Goal: Transaction & Acquisition: Subscribe to service/newsletter

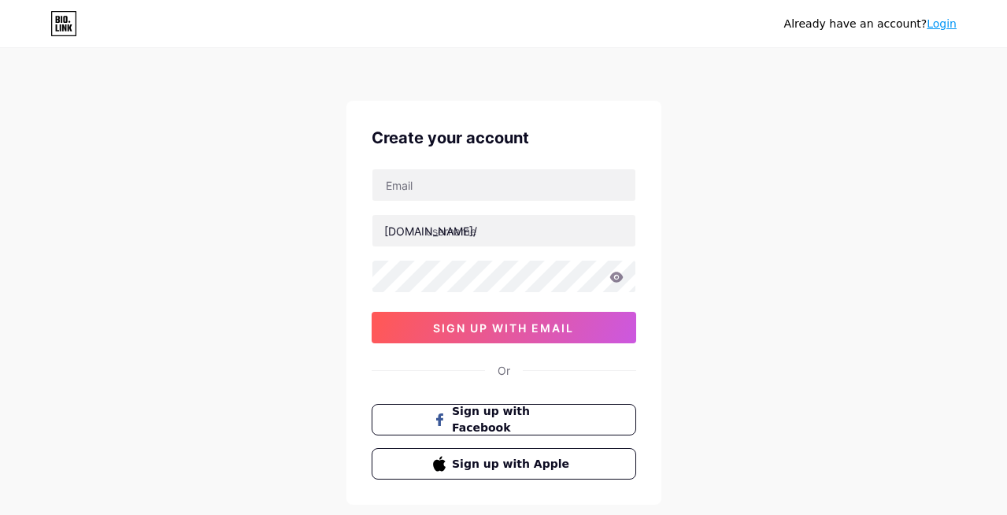
click at [767, 318] on div "Already have an account? Login Create your account [DOMAIN_NAME]/ 0cAFcWeA509zJ…" at bounding box center [503, 301] width 1007 height 602
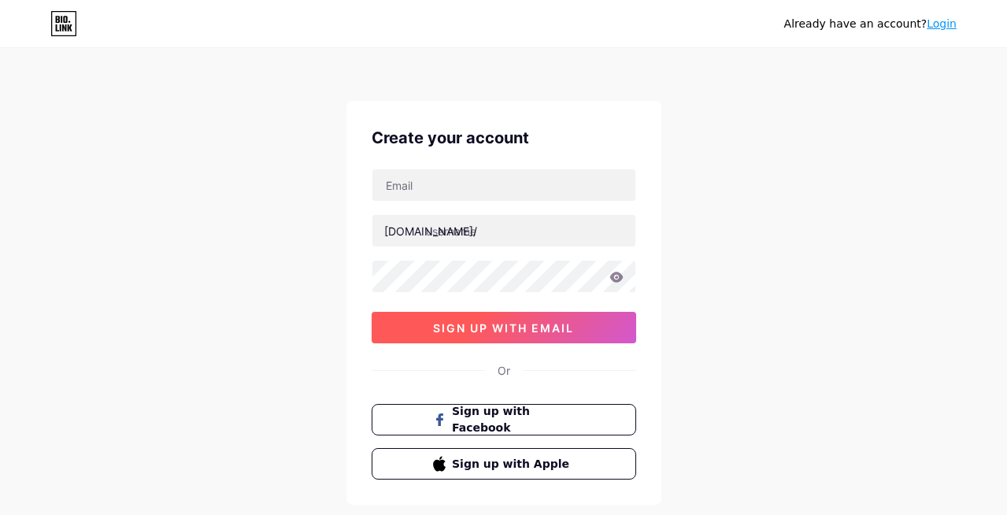
click at [552, 337] on button "sign up with email" at bounding box center [504, 327] width 264 height 31
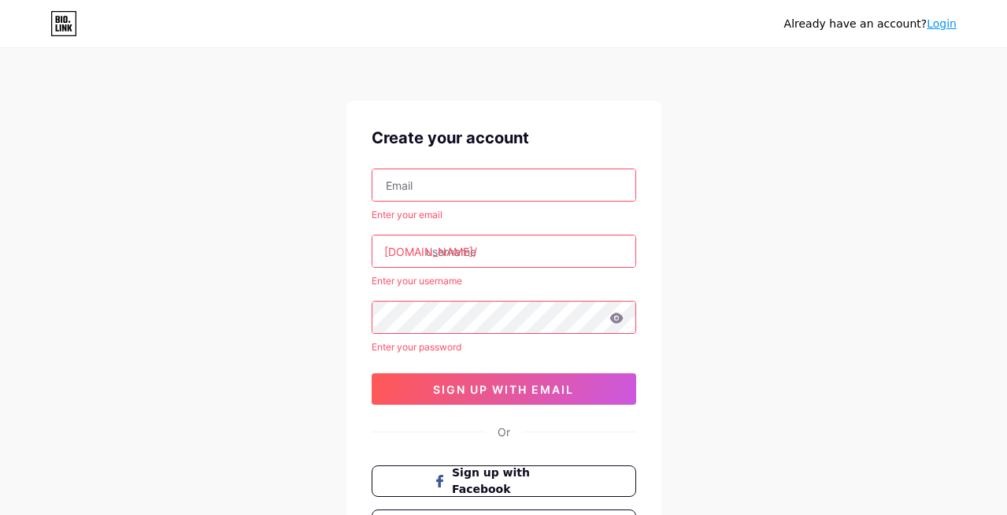
click at [442, 189] on input "text" at bounding box center [503, 184] width 263 height 31
type input "[EMAIL_ADDRESS][DOMAIN_NAME]"
click at [517, 253] on input "text" at bounding box center [503, 250] width 263 height 31
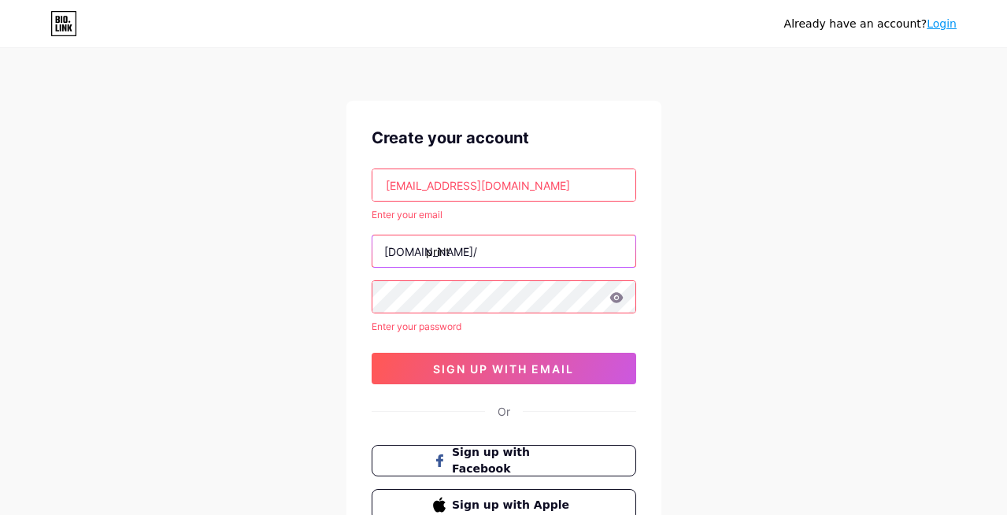
type input "print"
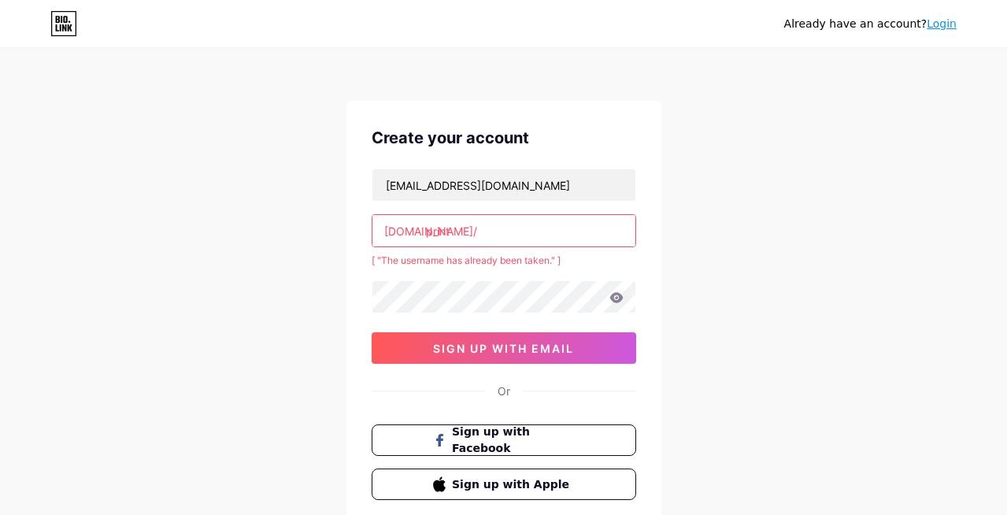
click at [488, 235] on input "print" at bounding box center [503, 230] width 263 height 31
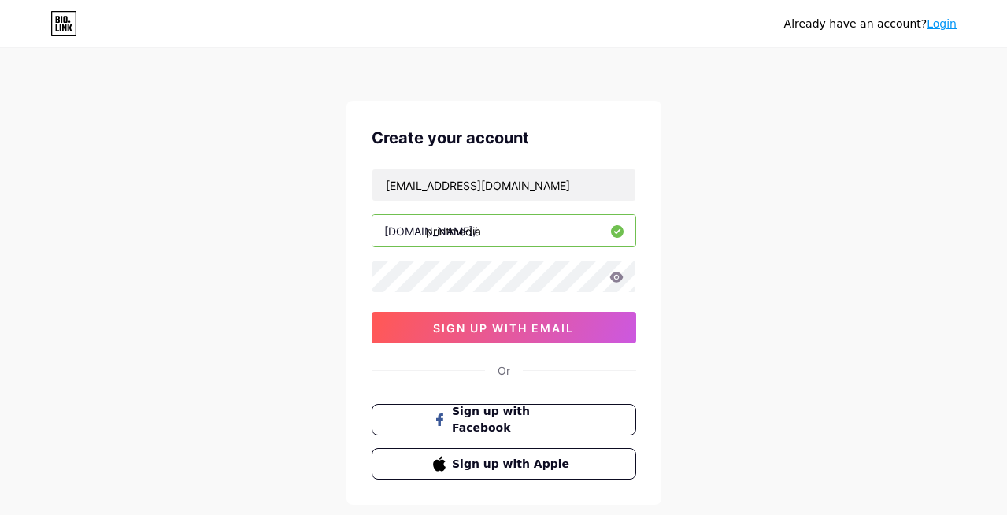
type input "printmedia"
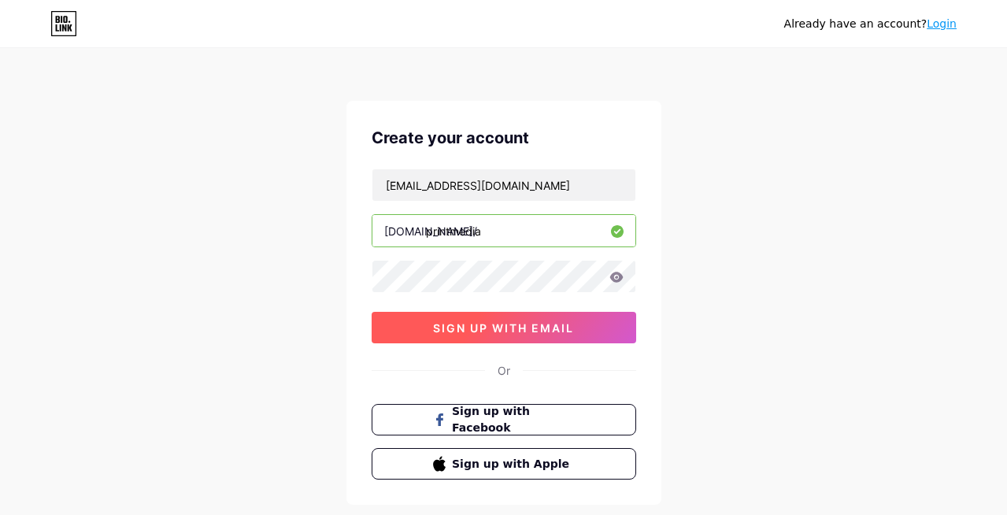
click at [529, 333] on span "sign up with email" at bounding box center [503, 327] width 141 height 13
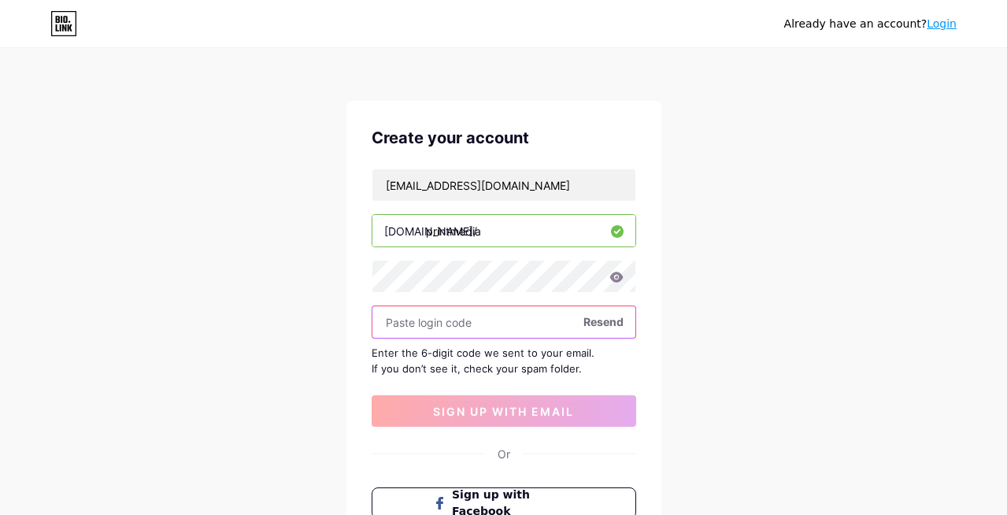
paste input "975407"
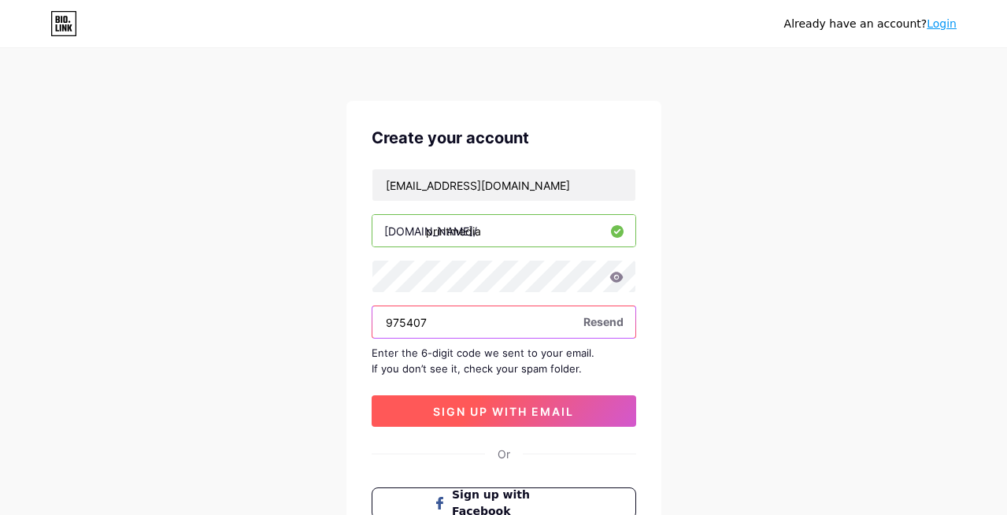
type input "975407"
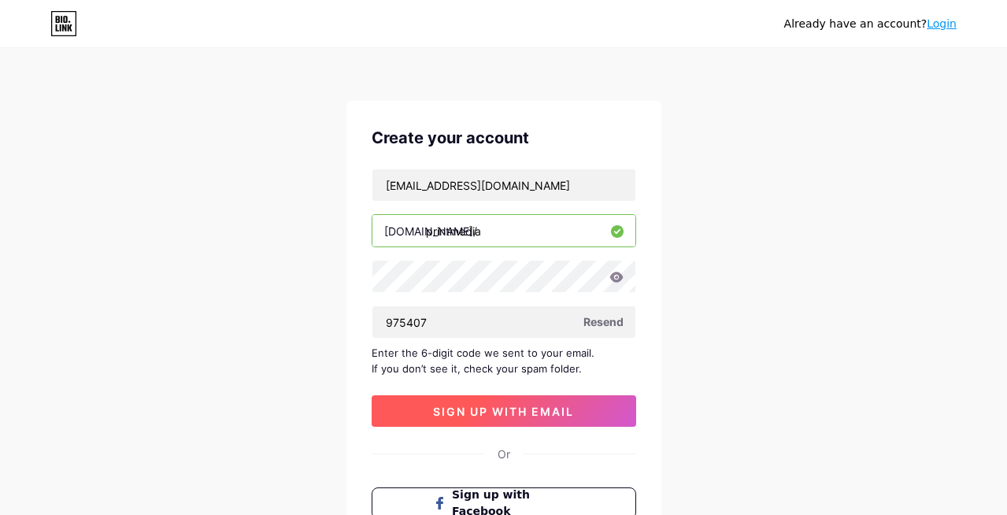
click at [518, 420] on button "sign up with email" at bounding box center [504, 410] width 264 height 31
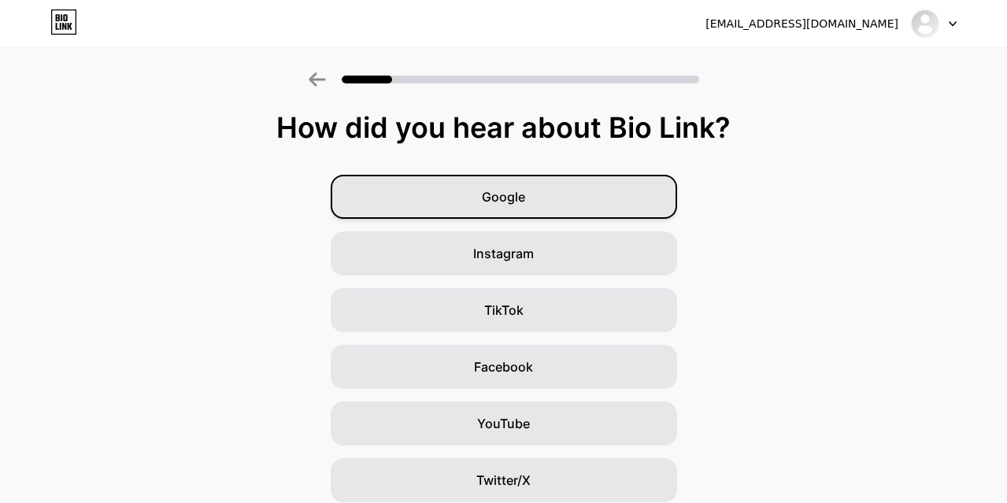
click at [524, 193] on span "Google" at bounding box center [503, 196] width 43 height 19
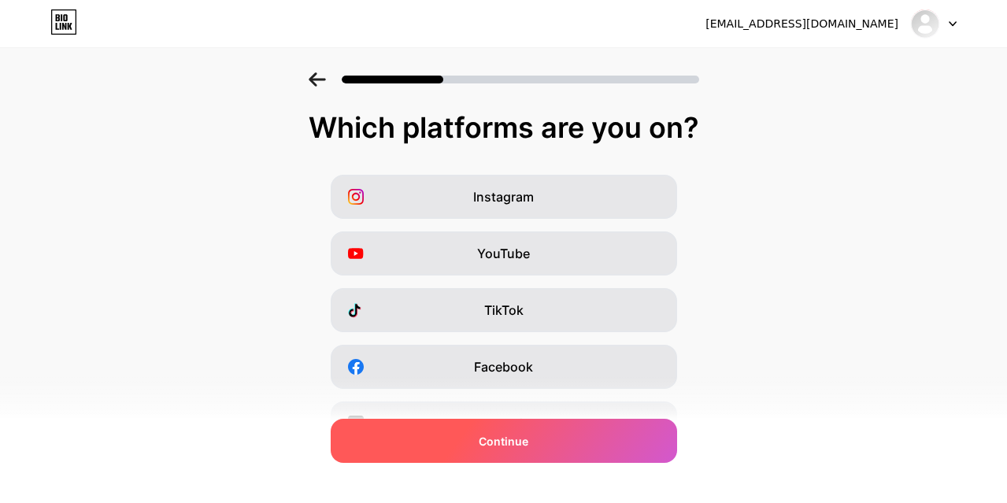
click at [577, 448] on div "Continue" at bounding box center [504, 441] width 346 height 44
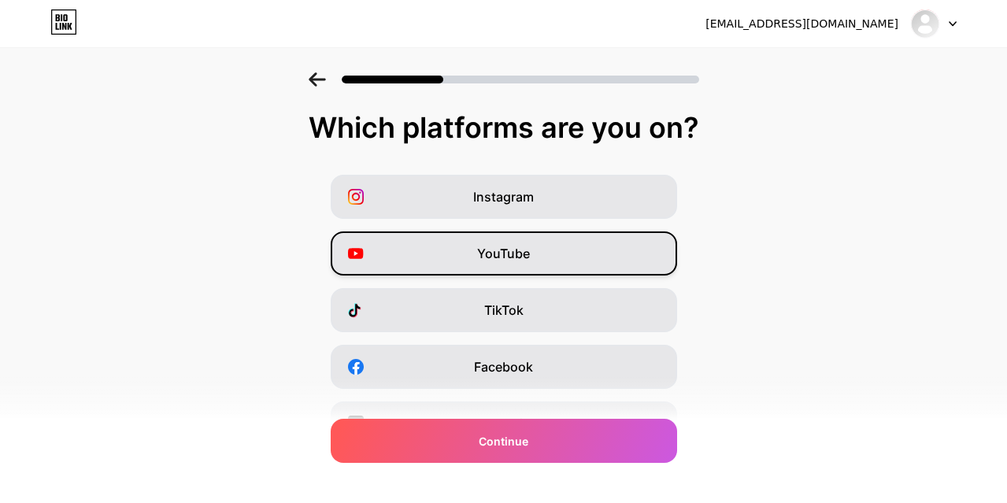
click at [510, 256] on span "YouTube" at bounding box center [503, 253] width 53 height 19
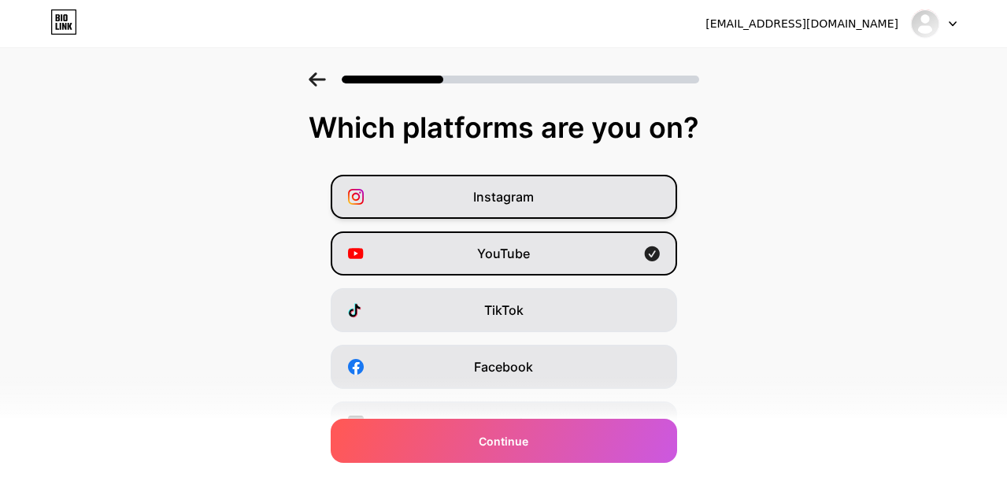
click at [543, 194] on div "Instagram" at bounding box center [504, 197] width 346 height 44
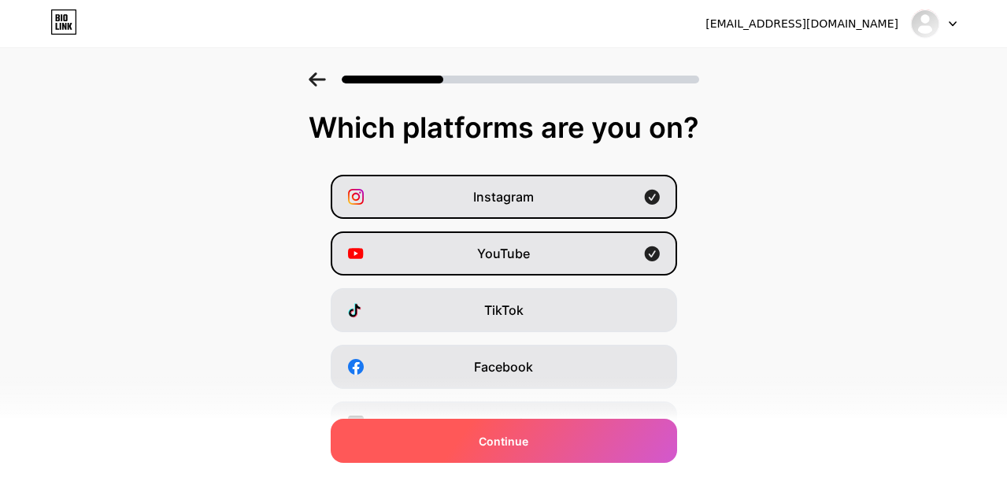
click at [546, 435] on div "Continue" at bounding box center [504, 441] width 346 height 44
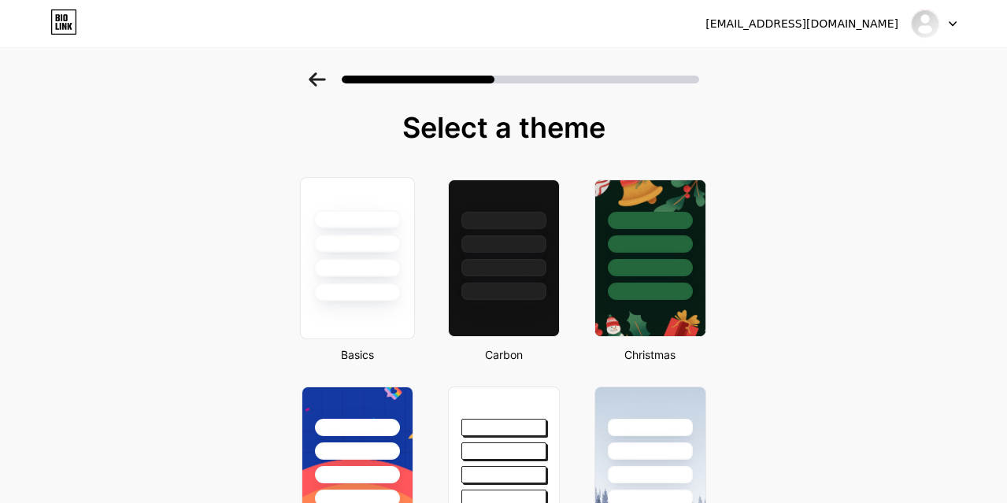
click at [397, 265] on div at bounding box center [356, 268] width 87 height 18
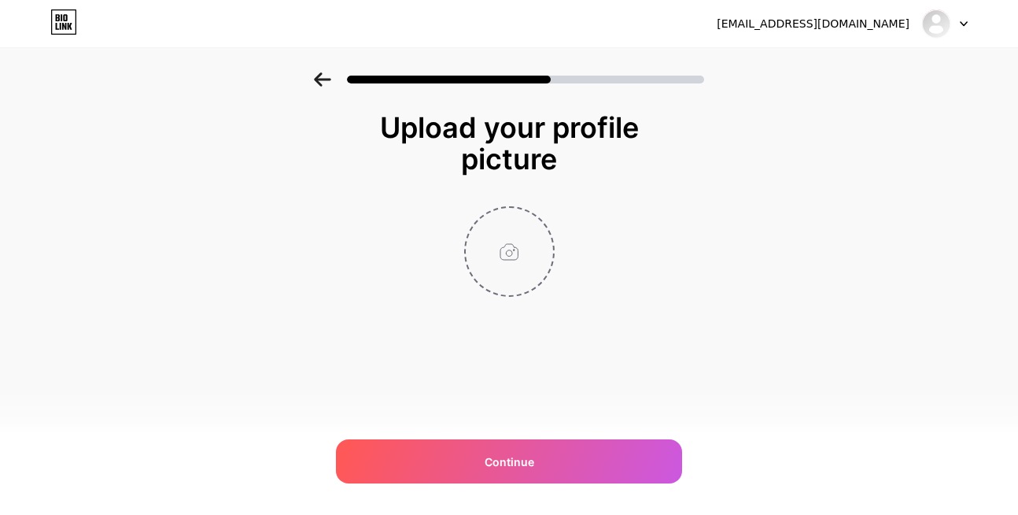
click at [509, 247] on input "file" at bounding box center [509, 251] width 87 height 87
type input "C:\fakepath\print-media-[GEOGRAPHIC_DATA]-logo.webp"
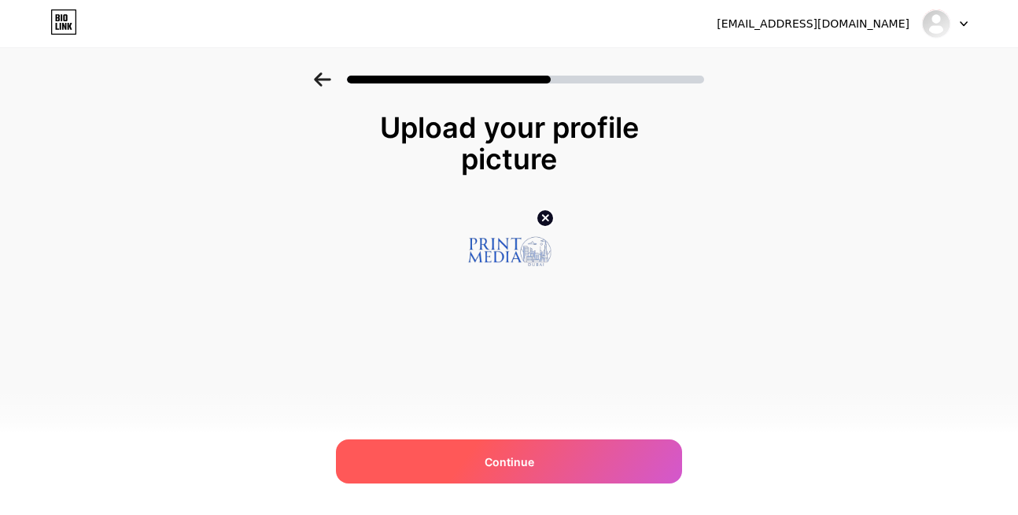
click at [560, 467] on div "Continue" at bounding box center [509, 461] width 346 height 44
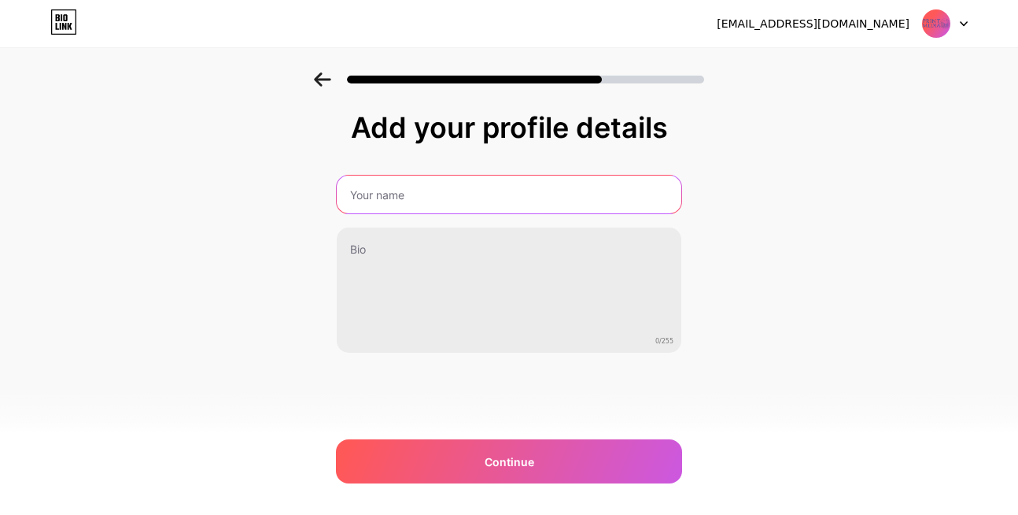
click at [436, 199] on input "text" at bounding box center [509, 195] width 345 height 38
type input "Print Media [GEOGRAPHIC_DATA]"
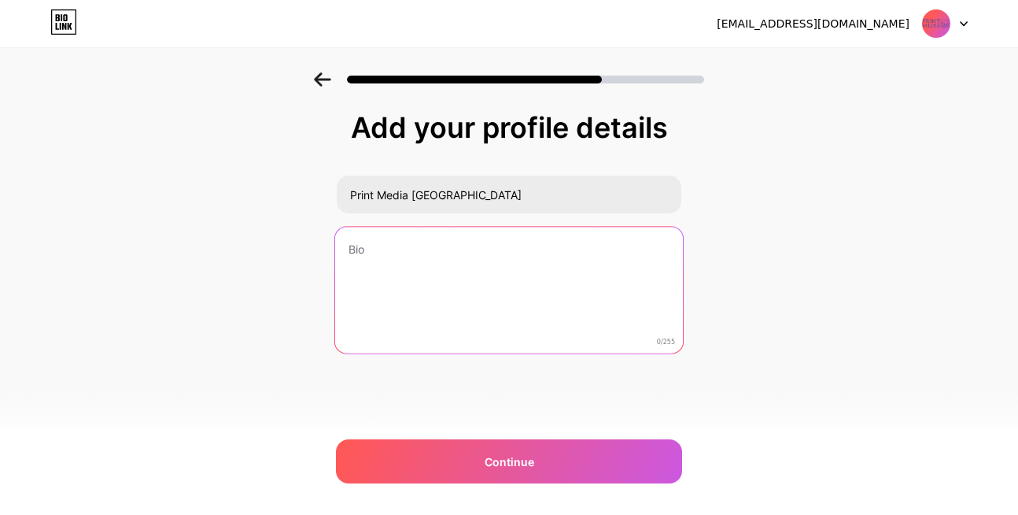
click at [440, 258] on textarea at bounding box center [509, 291] width 348 height 128
paste textarea "Print Media [GEOGRAPHIC_DATA] offers high-quality printing solutions for busine…"
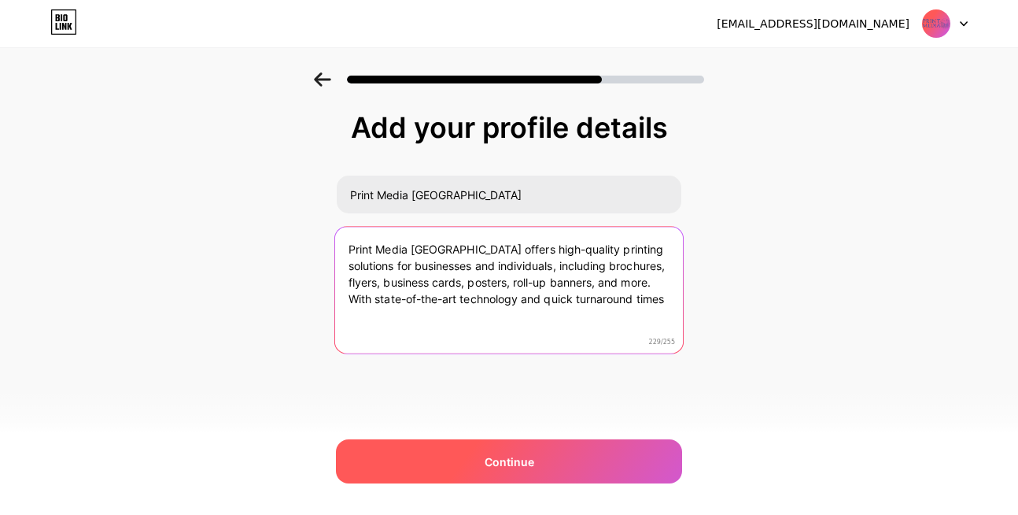
type textarea "Print Media [GEOGRAPHIC_DATA] offers high-quality printing solutions for busine…"
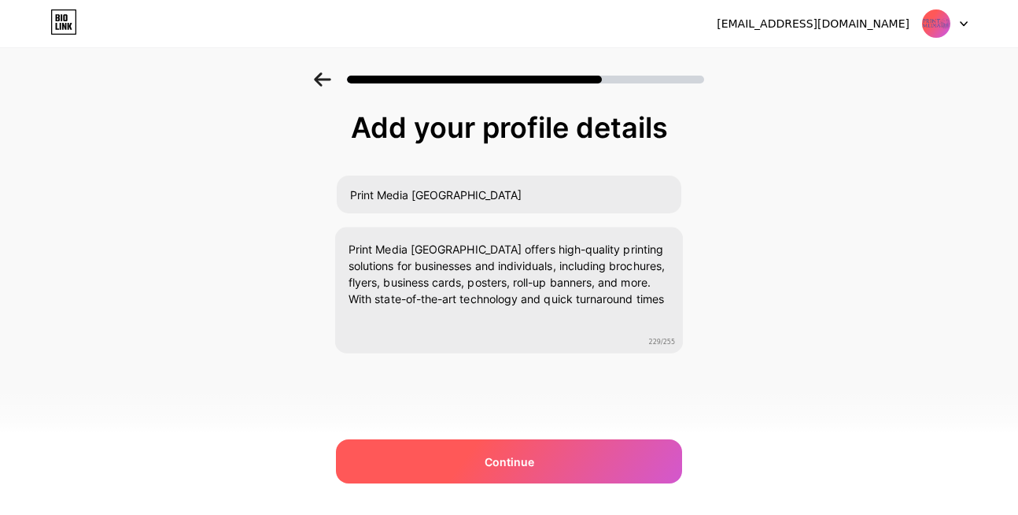
click at [519, 470] on div "Continue" at bounding box center [509, 461] width 346 height 44
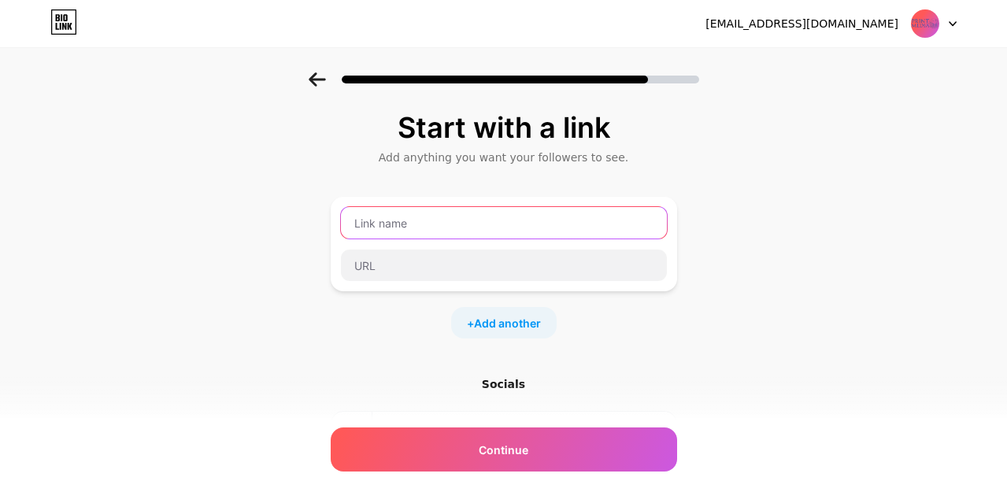
click at [446, 221] on input "text" at bounding box center [504, 222] width 326 height 31
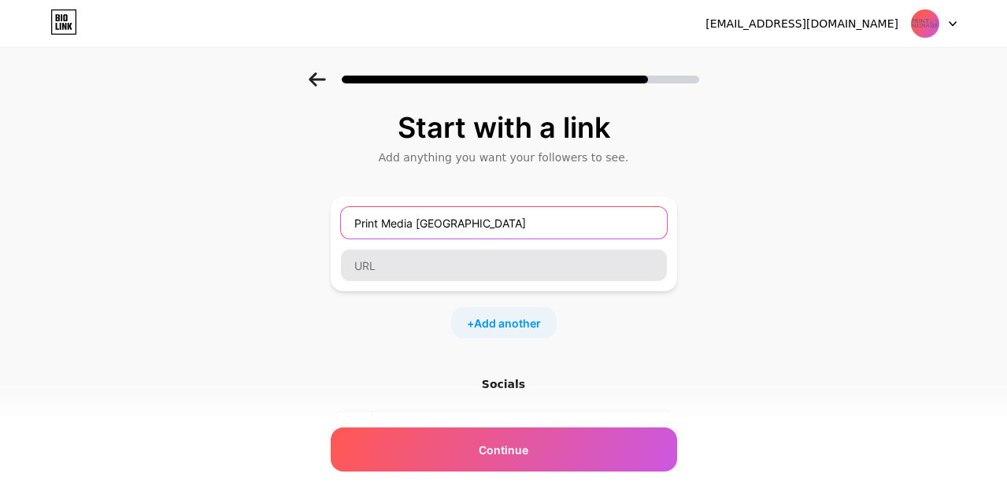
type input "Print Media [GEOGRAPHIC_DATA]"
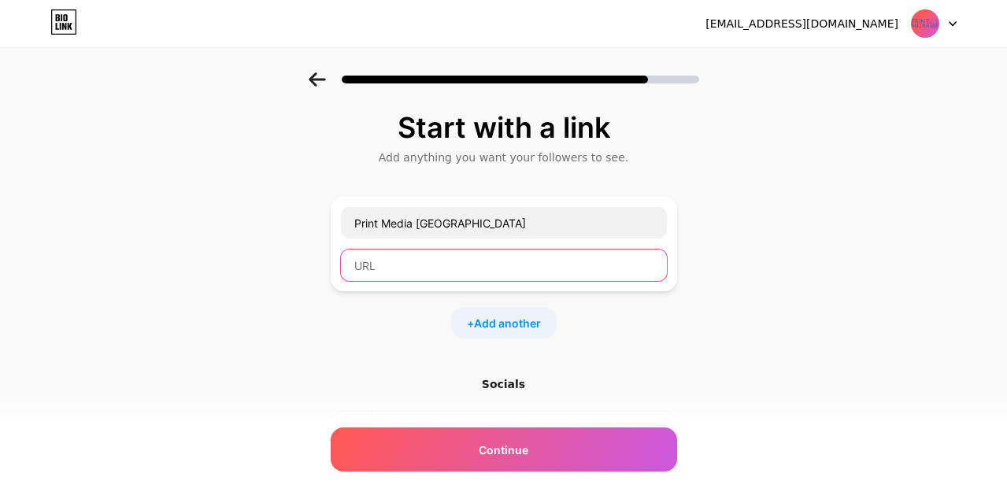
click at [408, 266] on input "text" at bounding box center [504, 265] width 326 height 31
paste input "[URL][DOMAIN_NAME]"
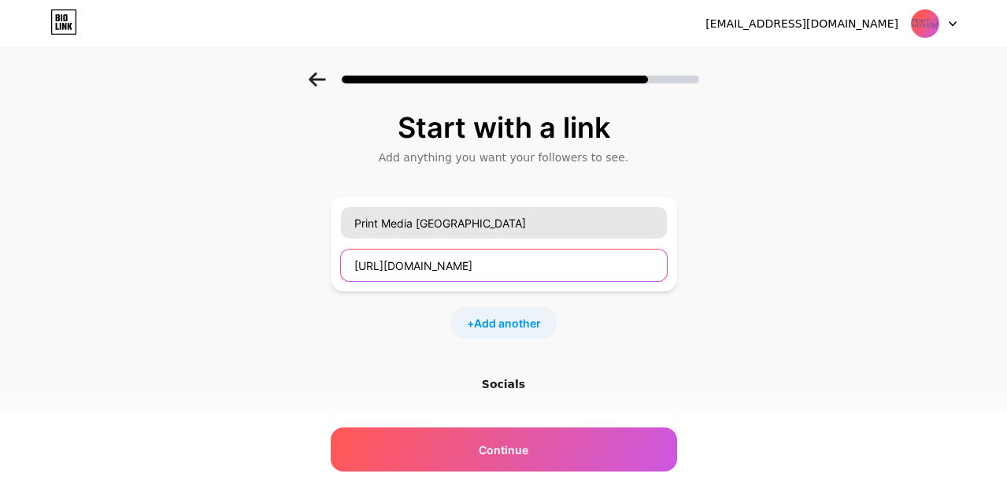
scroll to position [0, 405]
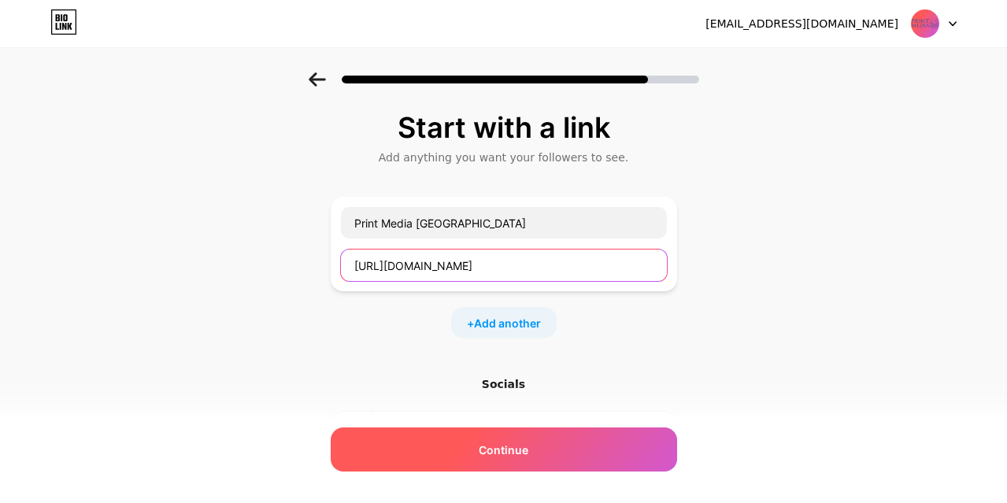
type input "[URL][DOMAIN_NAME]"
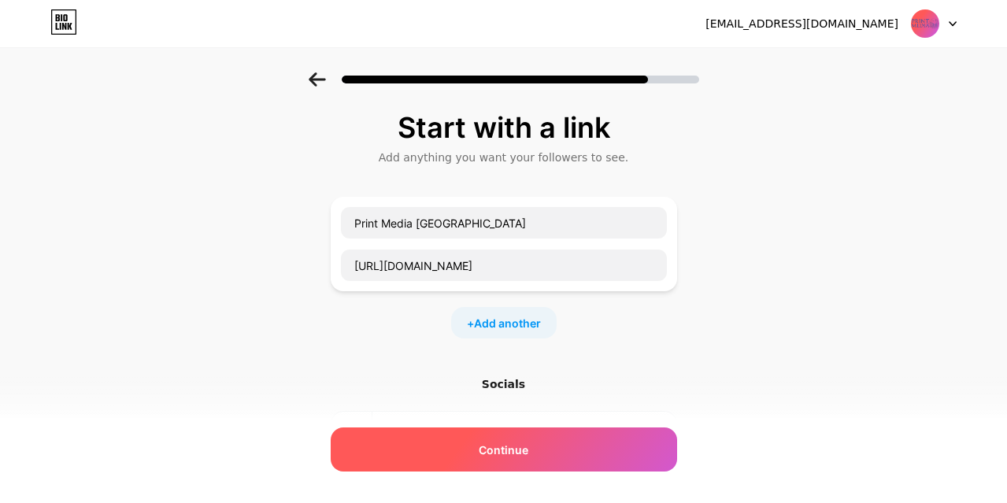
click at [542, 459] on div "Continue" at bounding box center [504, 449] width 346 height 44
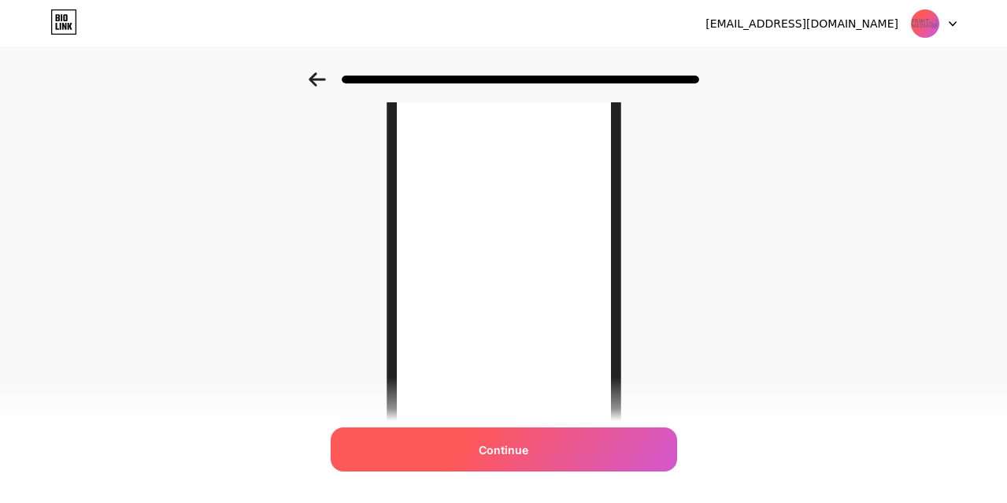
scroll to position [283, 0]
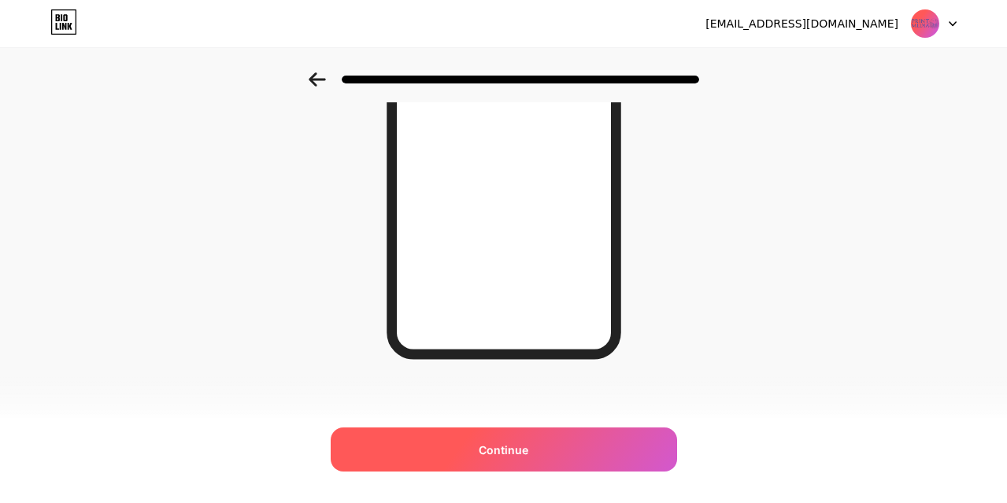
click at [553, 456] on div "Continue" at bounding box center [504, 449] width 346 height 44
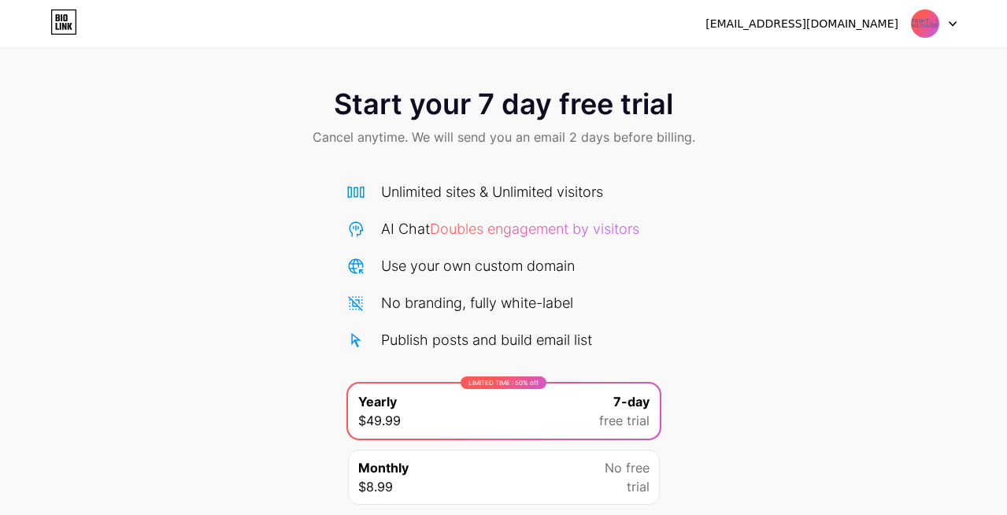
click at [865, 29] on div "[EMAIL_ADDRESS][DOMAIN_NAME]" at bounding box center [801, 24] width 193 height 17
click at [952, 28] on div at bounding box center [934, 23] width 46 height 28
click at [863, 24] on div "[EMAIL_ADDRESS][DOMAIN_NAME]" at bounding box center [801, 24] width 193 height 17
click at [926, 26] on img at bounding box center [925, 24] width 30 height 30
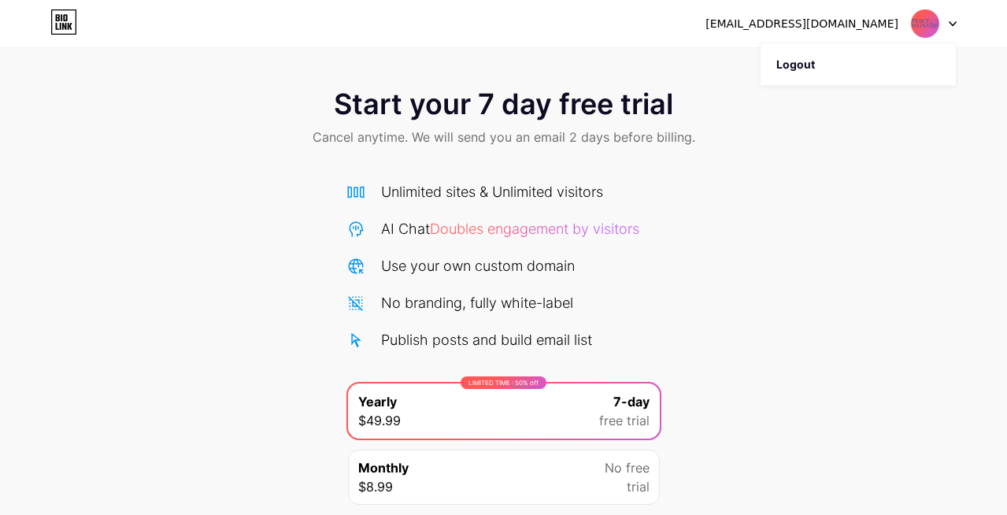
click at [810, 20] on div "[EMAIL_ADDRESS][DOMAIN_NAME]" at bounding box center [801, 24] width 193 height 17
click at [168, 86] on div "Start your 7 day free trial Cancel anytime. We will send you an email 2 days be…" at bounding box center [503, 118] width 1007 height 93
click at [519, 261] on div "Use your own custom domain" at bounding box center [478, 265] width 194 height 21
click at [351, 264] on icon at bounding box center [355, 265] width 15 height 15
click at [430, 261] on div "Use your own custom domain" at bounding box center [478, 265] width 194 height 21
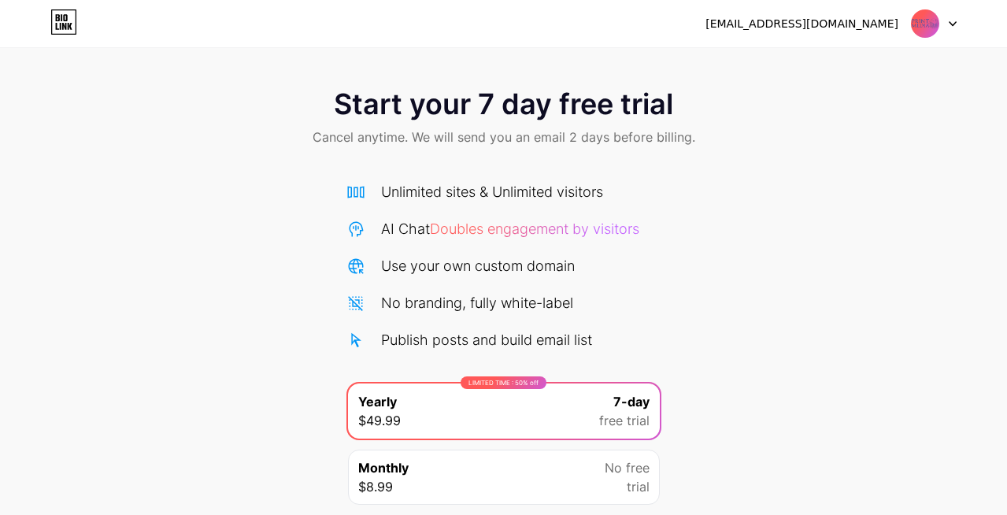
click at [543, 343] on div "Publish posts and build email list" at bounding box center [486, 339] width 211 height 21
click at [622, 343] on div "Publish posts and build email list" at bounding box center [503, 339] width 315 height 21
click at [466, 318] on div "Unlimited sites & Unlimited visitors AI Chat Doubles engagement by visitors Use…" at bounding box center [503, 265] width 315 height 169
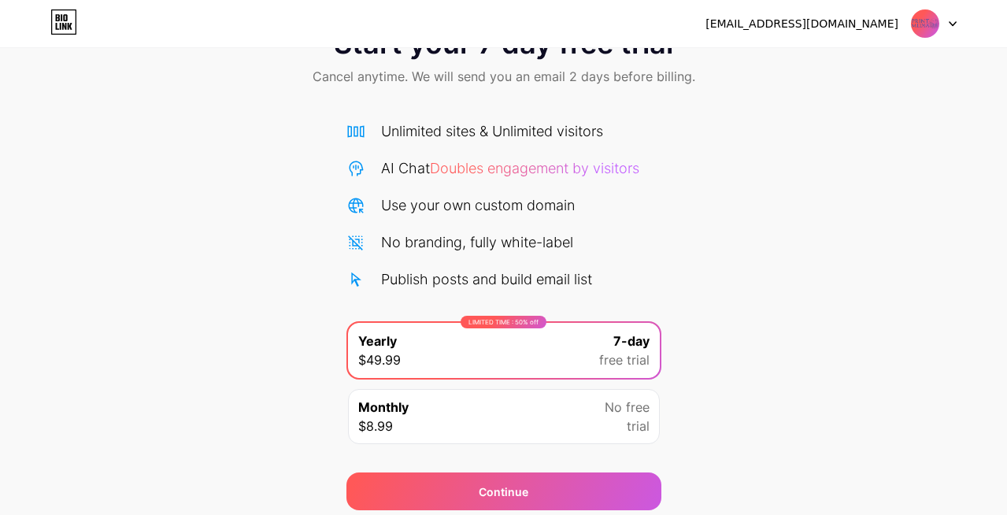
scroll to position [119, 0]
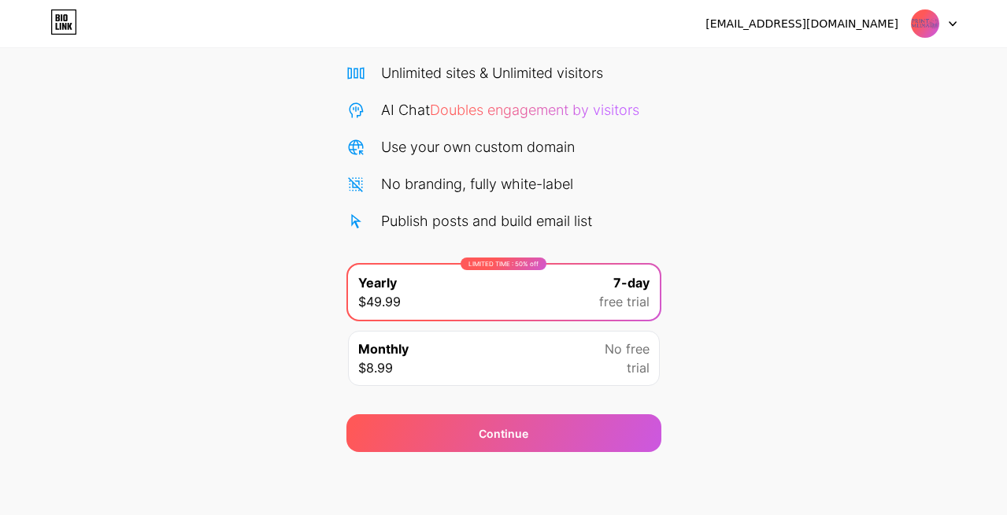
click at [948, 24] on div at bounding box center [934, 23] width 46 height 28
click at [858, 18] on div "[EMAIL_ADDRESS][DOMAIN_NAME]" at bounding box center [801, 24] width 193 height 17
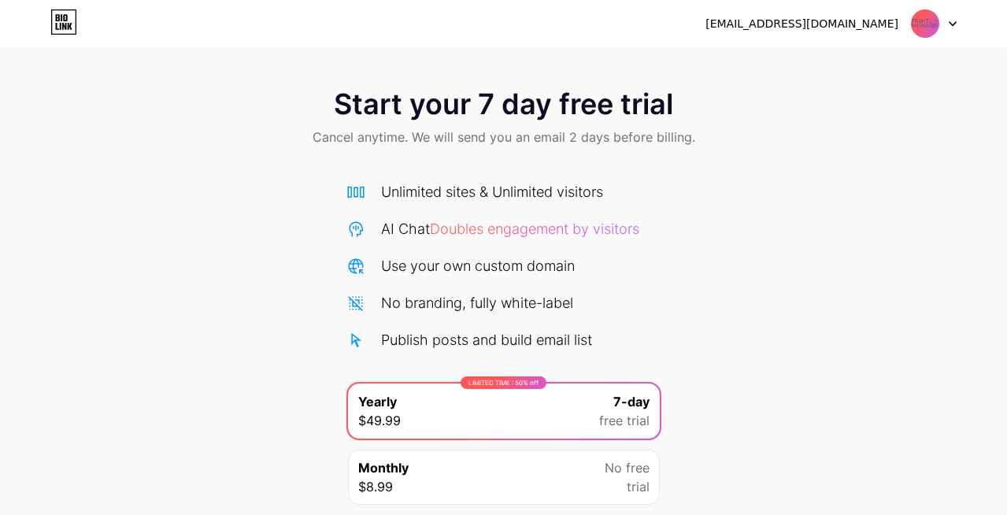
click at [61, 20] on icon at bounding box center [62, 17] width 2 height 7
click at [944, 21] on div at bounding box center [934, 23] width 46 height 28
click at [955, 28] on div at bounding box center [934, 23] width 46 height 28
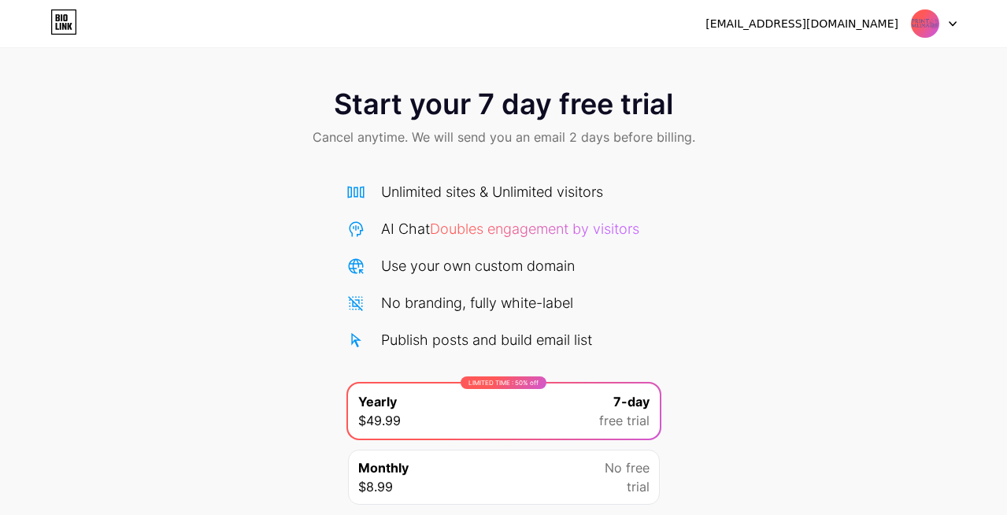
click at [790, 33] on div "[EMAIL_ADDRESS][DOMAIN_NAME]" at bounding box center [830, 23] width 251 height 28
click at [800, 25] on div "[EMAIL_ADDRESS][DOMAIN_NAME]" at bounding box center [801, 24] width 193 height 17
click at [800, 24] on div "[EMAIL_ADDRESS][DOMAIN_NAME]" at bounding box center [801, 24] width 193 height 17
